Goal: Transaction & Acquisition: Purchase product/service

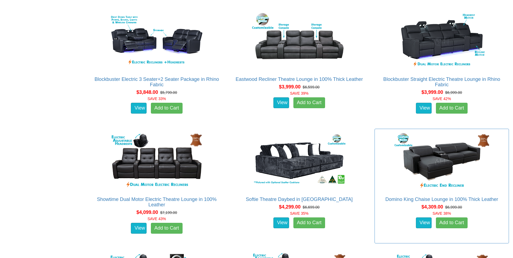
scroll to position [1326, 0]
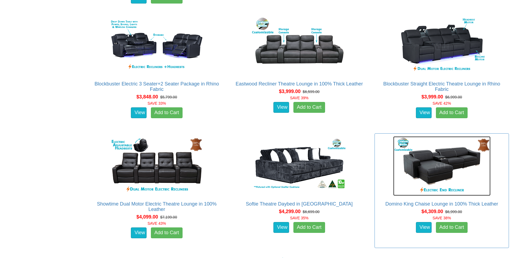
click at [433, 173] on img at bounding box center [441, 166] width 97 height 60
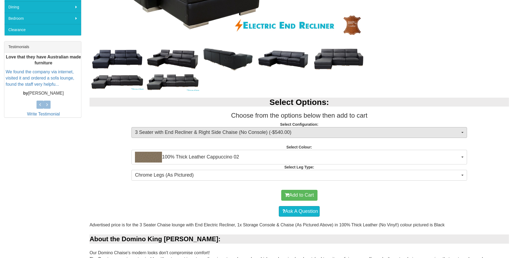
scroll to position [189, 0]
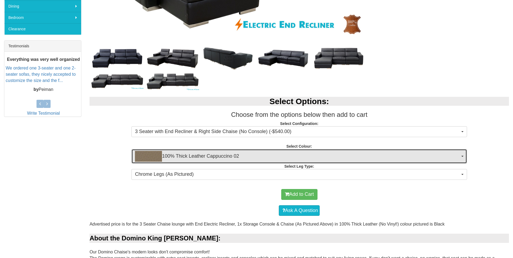
click at [459, 157] on span "100% Thick Leather Cappuccino 02" at bounding box center [297, 156] width 325 height 11
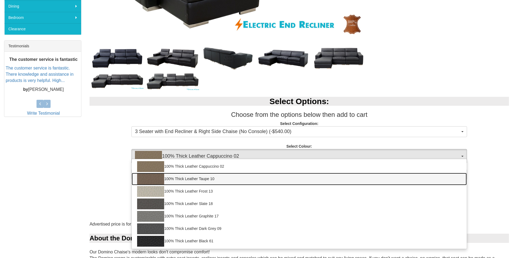
click at [183, 177] on link "100% Thick Leather Taupe 10" at bounding box center [299, 179] width 335 height 12
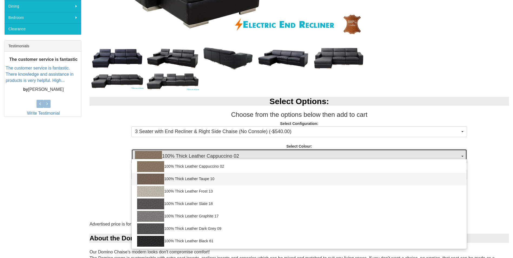
select select "1947"
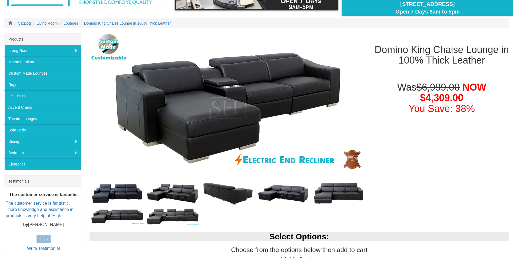
scroll to position [162, 0]
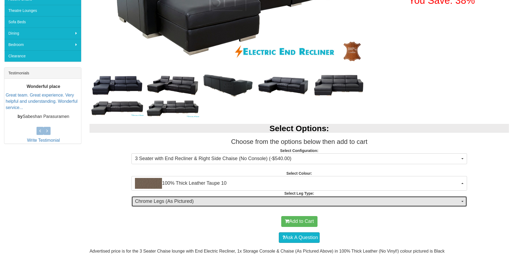
click at [462, 201] on span "button" at bounding box center [463, 201] width 2 height 1
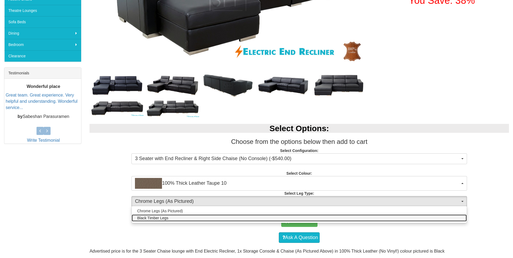
click at [161, 219] on span "Black Timber Legs" at bounding box center [152, 217] width 31 height 5
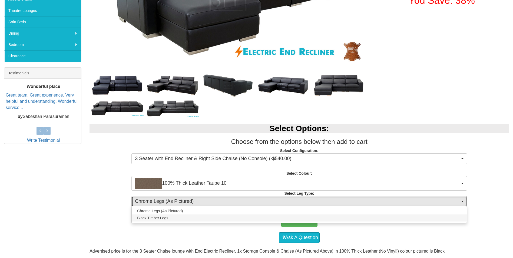
select select "1716"
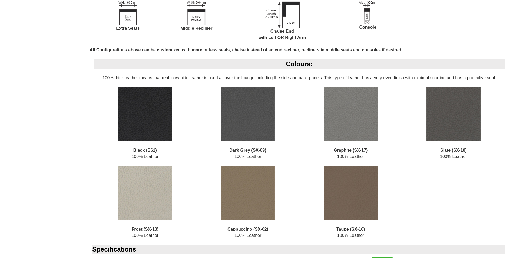
scroll to position [757, 0]
